Goal: Transaction & Acquisition: Obtain resource

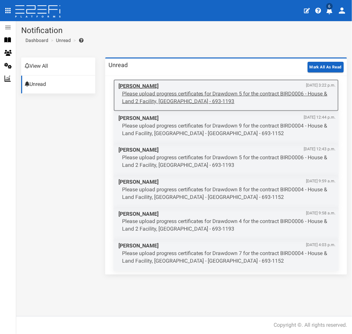
drag, startPoint x: 0, startPoint y: 0, endPoint x: 174, endPoint y: 97, distance: 198.6
click at [174, 97] on p "Please upload progress certificates for Drawdown 5 for the contract BIRD0006 - …" at bounding box center [228, 97] width 213 height 15
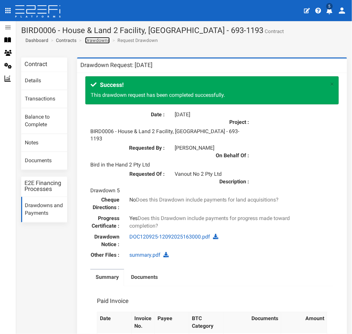
click at [95, 39] on link "Drawdowns" at bounding box center [97, 40] width 25 height 7
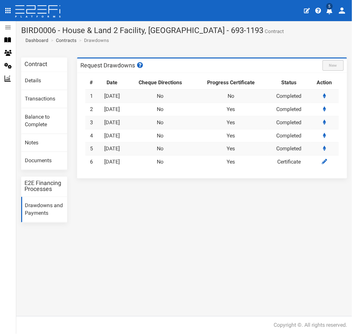
click at [40, 64] on h3 "Contract" at bounding box center [35, 64] width 23 height 6
click at [38, 41] on span "Dashboard" at bounding box center [35, 40] width 25 height 5
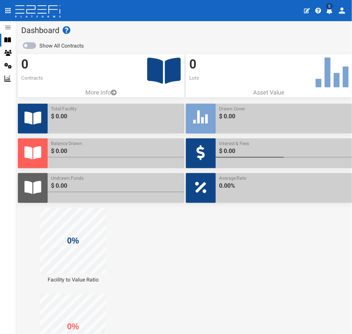
click at [6, 39] on icon at bounding box center [7, 40] width 7 height 5
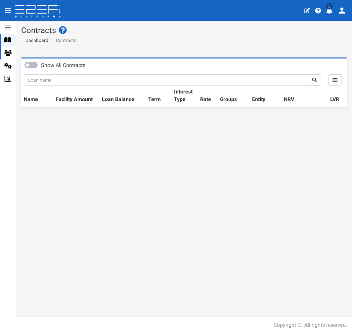
click at [10, 54] on icon at bounding box center [8, 53] width 8 height 6
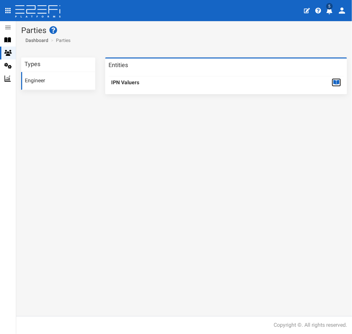
click at [334, 83] on icon at bounding box center [336, 82] width 6 height 5
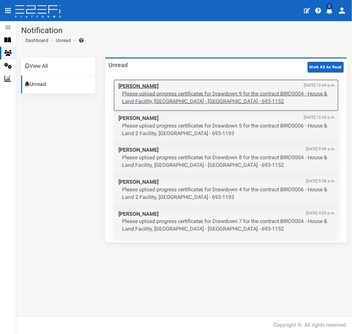
click at [217, 98] on p "Please upload progress certificates for Drawdown 9 for the contract BIRD0004 - …" at bounding box center [228, 97] width 213 height 15
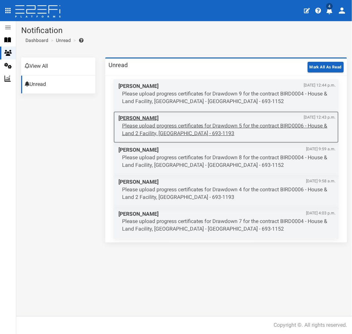
click at [160, 121] on span "[PERSON_NAME] [DATE] 12:43 p.m." at bounding box center [226, 119] width 217 height 8
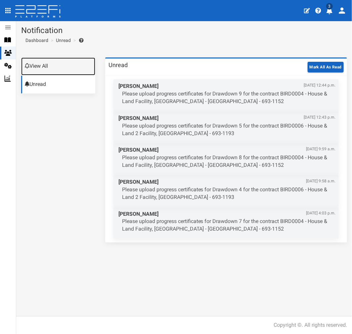
click at [41, 63] on link "View All" at bounding box center [58, 67] width 74 height 18
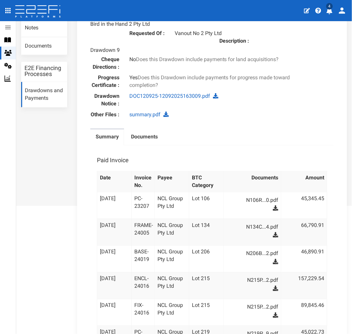
scroll to position [148, 0]
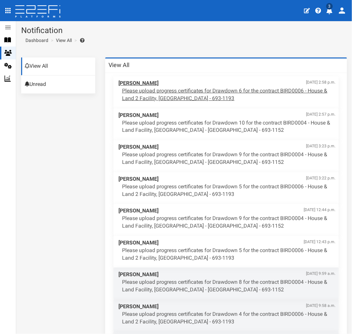
click at [179, 95] on p "Please upload progress certificates for Drawdown 6 for the contract BIRD0006 - …" at bounding box center [228, 94] width 213 height 15
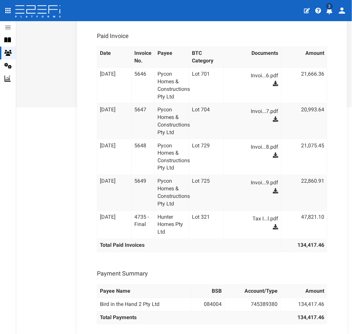
scroll to position [253, 0]
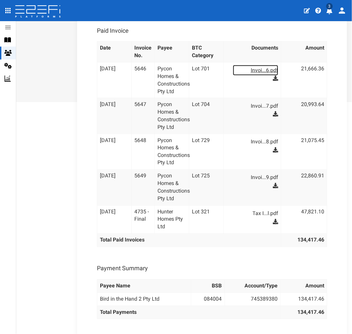
click at [263, 65] on link "Invoi...6.pdf" at bounding box center [255, 70] width 45 height 11
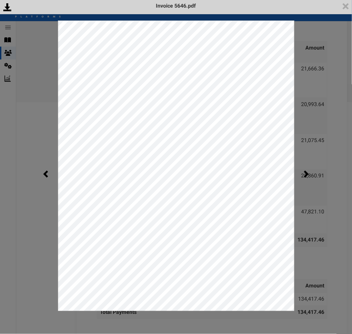
scroll to position [0, 0]
click at [43, 48] on div "<p>Your browser does not support iframes.</p><script type="text/javascript">ale…" at bounding box center [176, 167] width 352 height 334
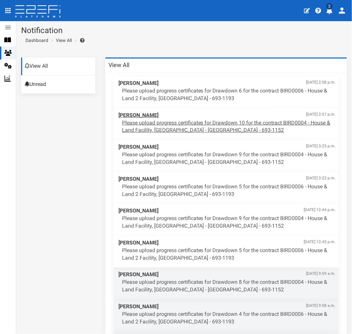
click at [146, 125] on p "Please upload progress certificates for Drawdown 10 for the contract BIRD0004 -…" at bounding box center [228, 126] width 213 height 15
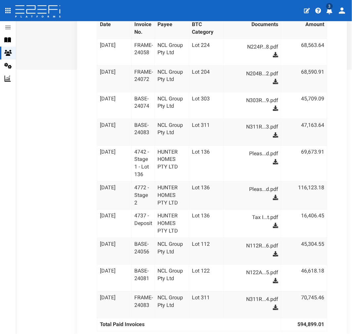
scroll to position [294, 0]
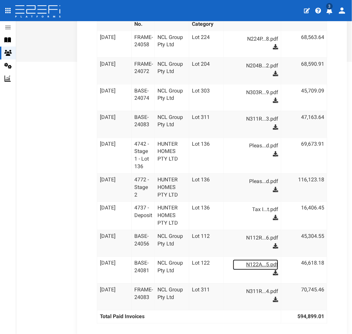
click at [258, 260] on link "N122A...5.pdf" at bounding box center [255, 265] width 45 height 11
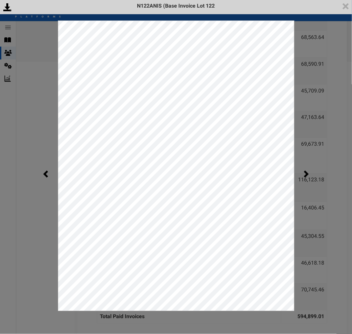
scroll to position [0, 0]
click at [49, 88] on div "<p>Your browser does not support iframes.</p><script type="text/javascript">ale…" at bounding box center [176, 167] width 352 height 334
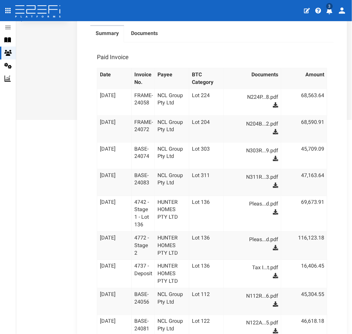
scroll to position [222, 0]
